Goal: Information Seeking & Learning: Check status

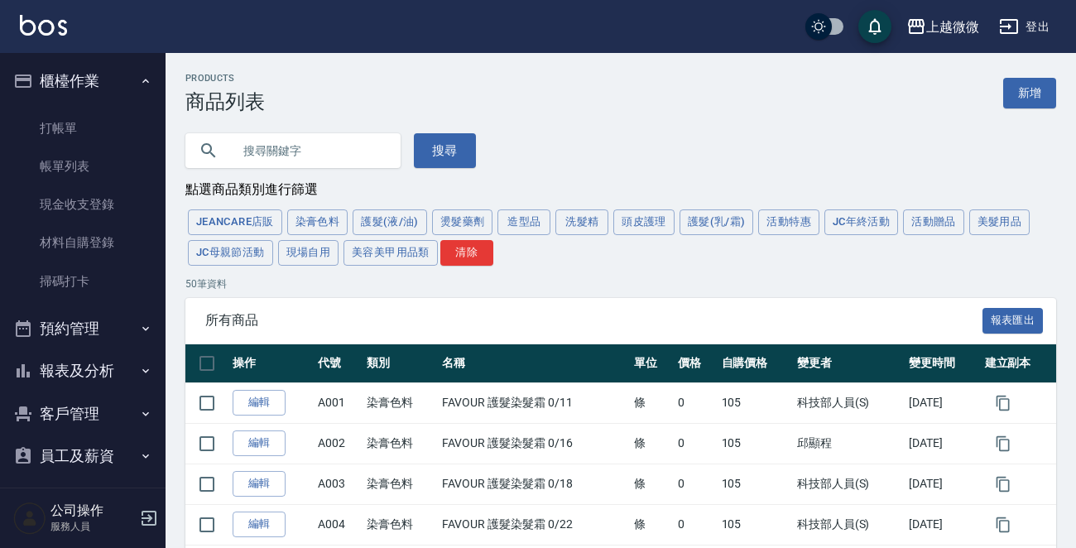
scroll to position [140, 0]
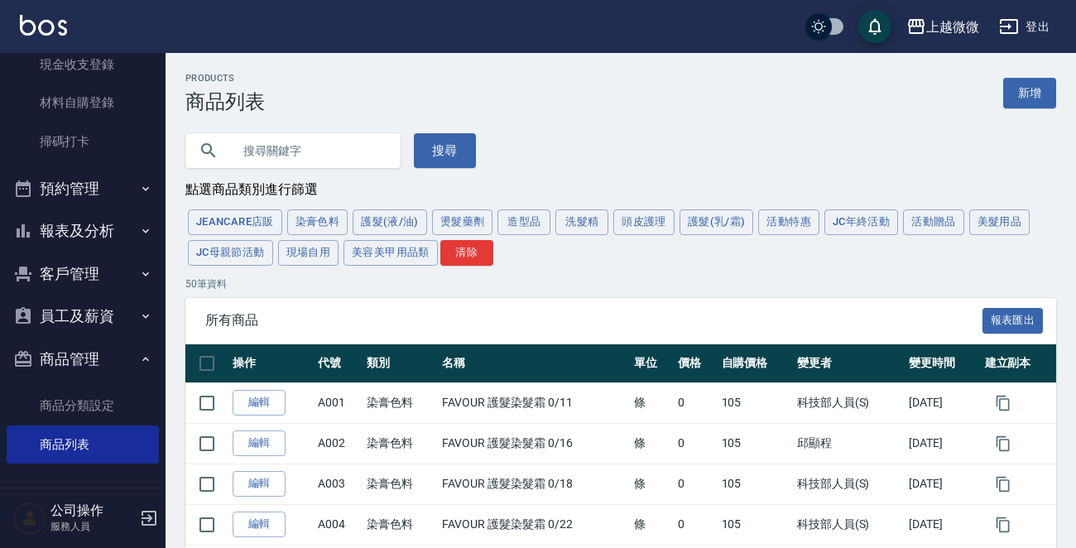
click at [44, 19] on img at bounding box center [43, 25] width 47 height 21
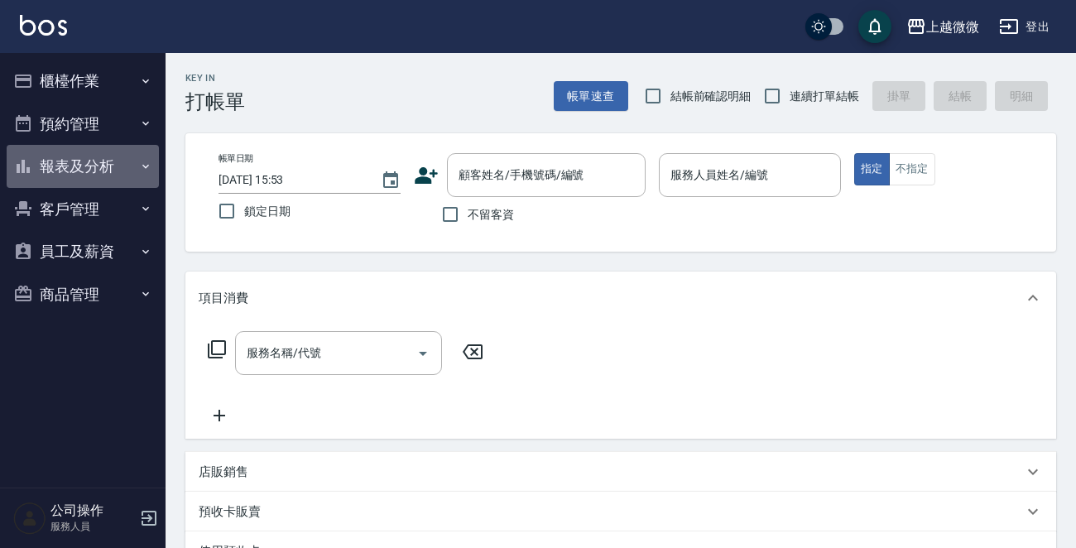
click at [145, 167] on icon "button" at bounding box center [145, 166] width 13 height 13
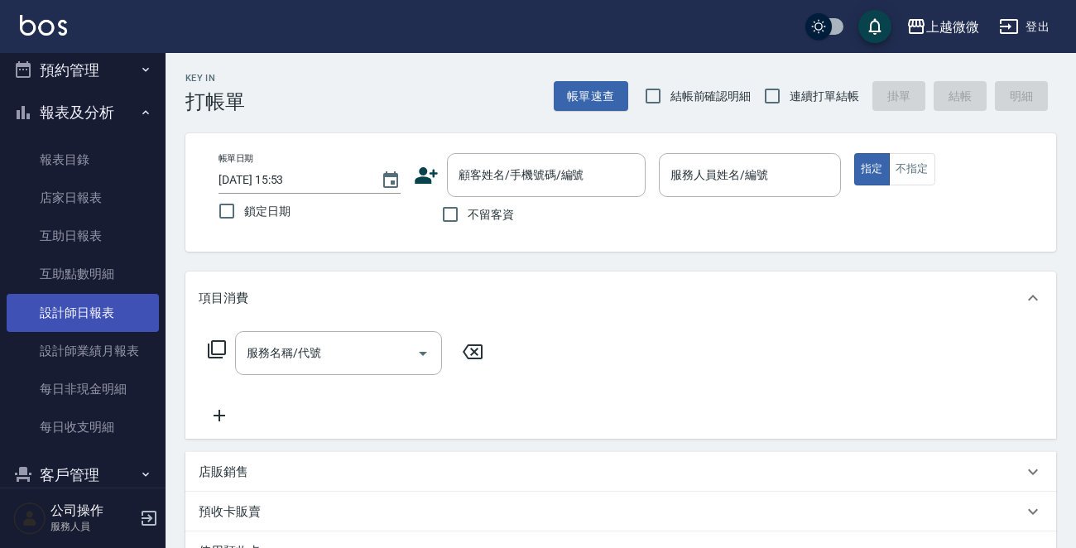
scroll to position [166, 0]
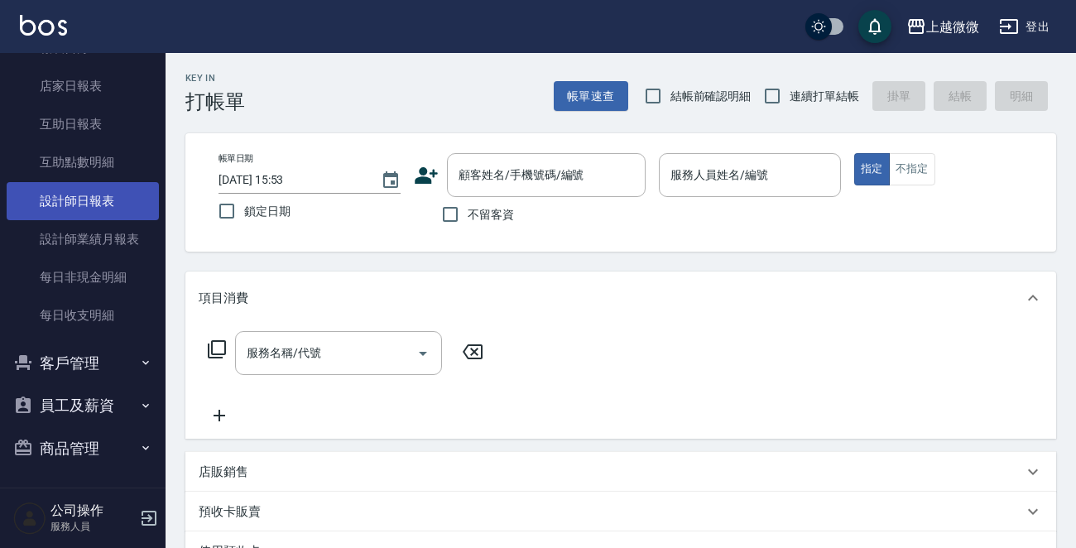
click at [130, 187] on link "設計師日報表" at bounding box center [83, 201] width 152 height 38
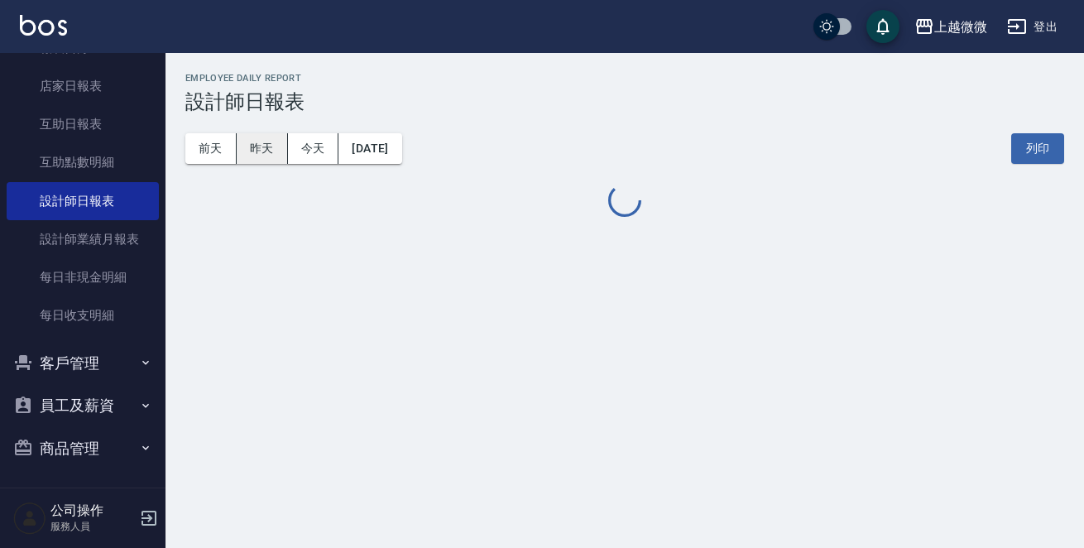
click at [265, 160] on button "昨天" at bounding box center [262, 148] width 51 height 31
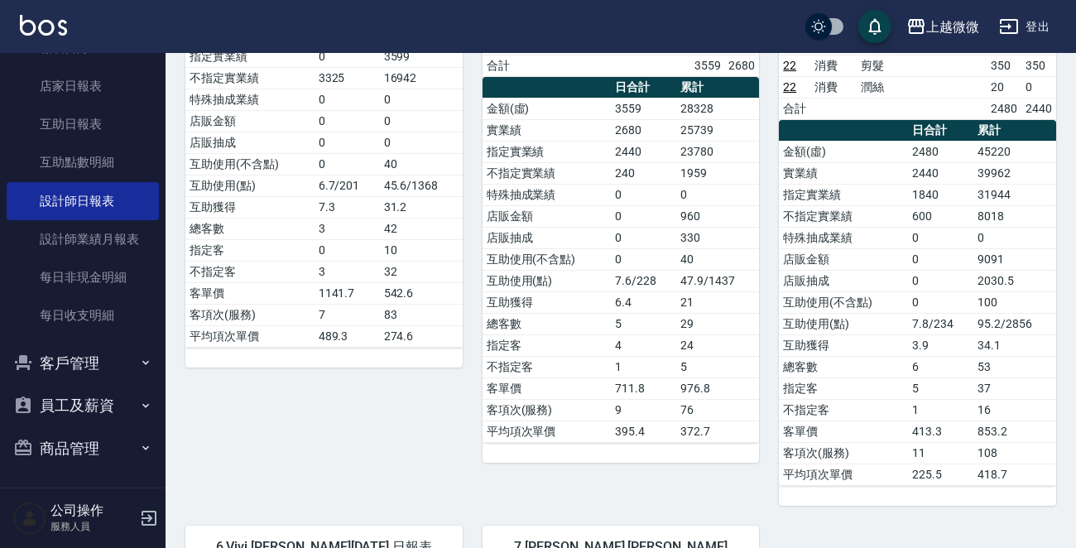
scroll to position [248, 0]
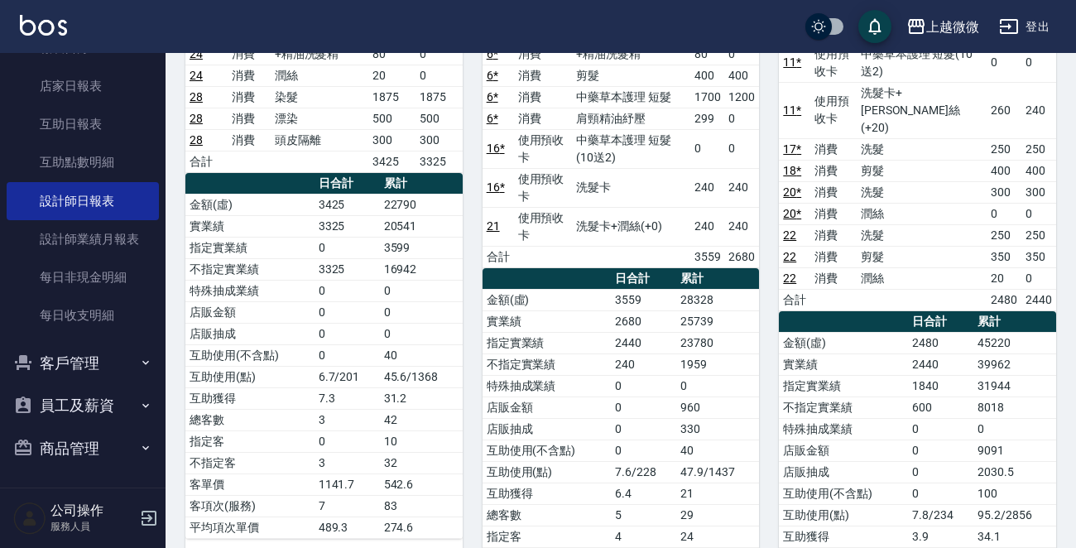
click at [40, 31] on img at bounding box center [43, 25] width 47 height 21
